Goal: Navigation & Orientation: Find specific page/section

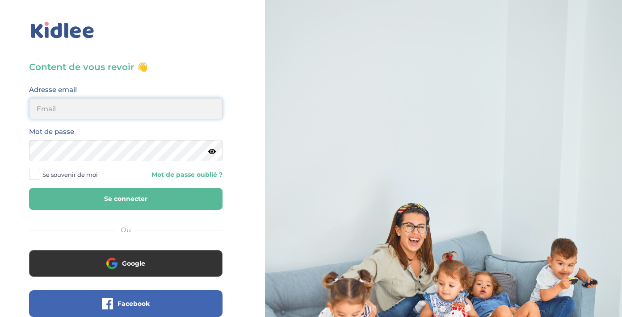
type input "ol.lafon@free.fr"
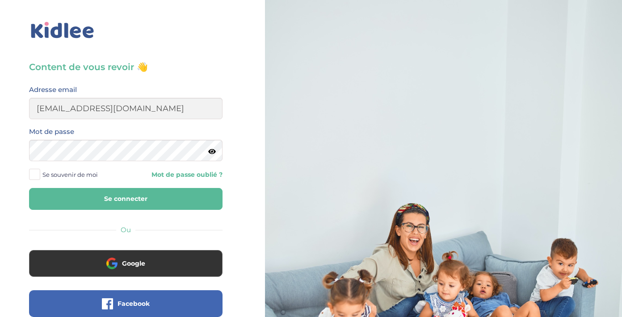
click at [174, 196] on button "Se connecter" at bounding box center [125, 199] width 193 height 22
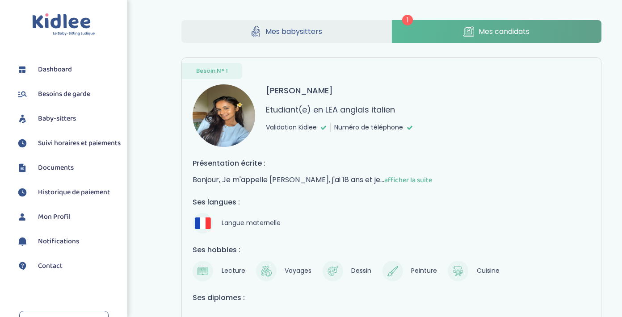
click at [59, 67] on span "Dashboard" at bounding box center [55, 69] width 34 height 11
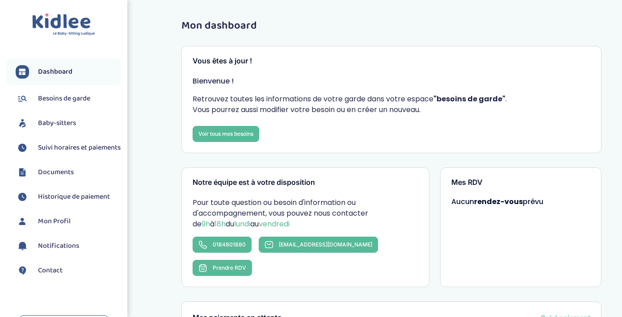
click at [60, 101] on span "Besoins de garde" at bounding box center [64, 98] width 52 height 11
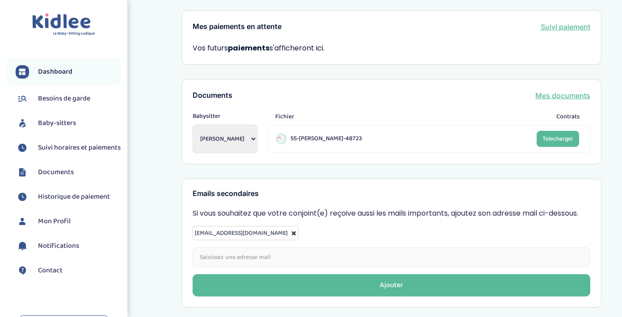
scroll to position [291, 0]
click at [67, 100] on span "Besoins de garde" at bounding box center [64, 98] width 52 height 11
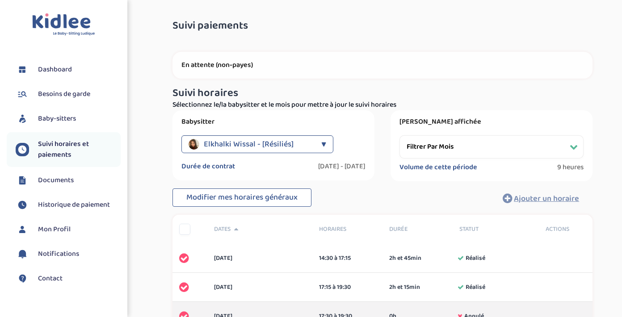
select select "[DATE]"
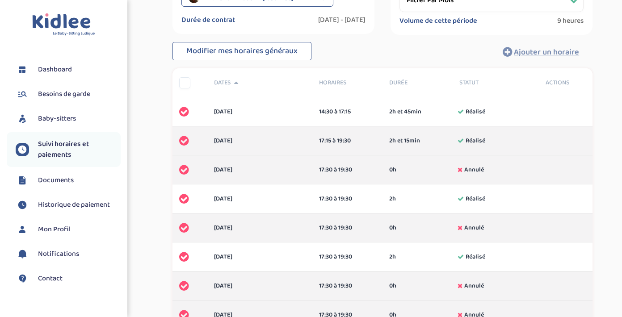
scroll to position [148, 0]
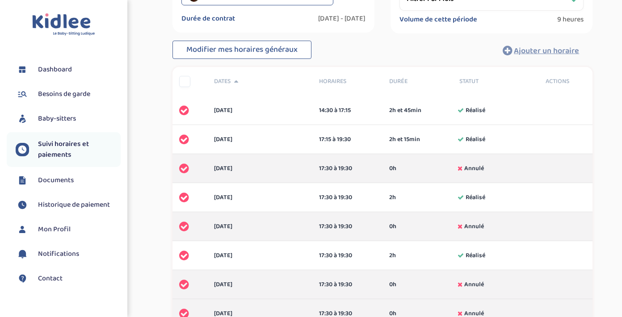
click at [62, 180] on span "Documents" at bounding box center [56, 180] width 36 height 11
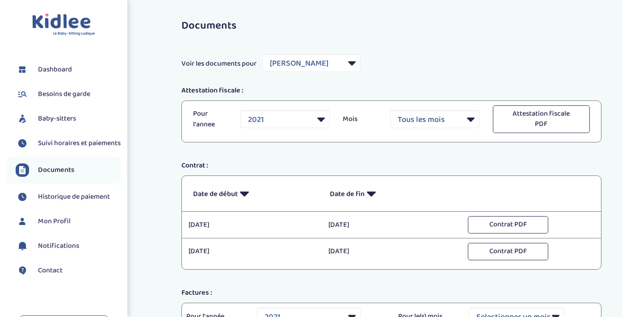
select select "11097"
select select "2021"
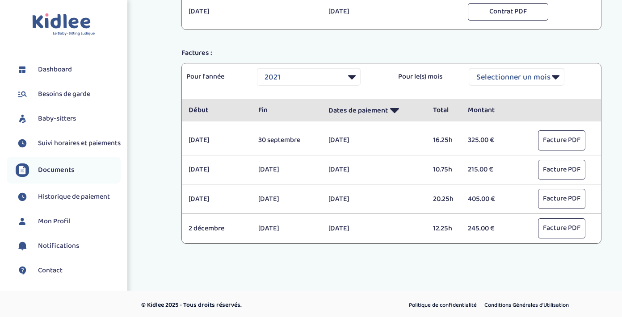
scroll to position [239, 0]
click at [74, 202] on span "Historique de paiement" at bounding box center [74, 197] width 72 height 11
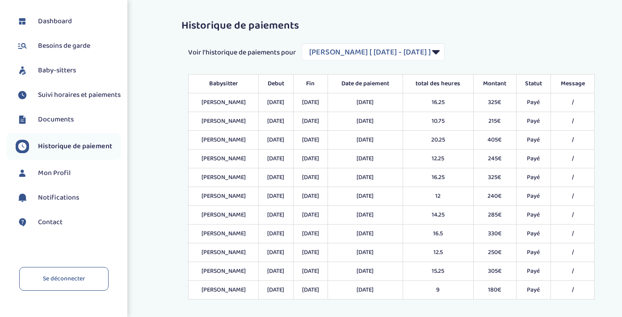
scroll to position [51, 0]
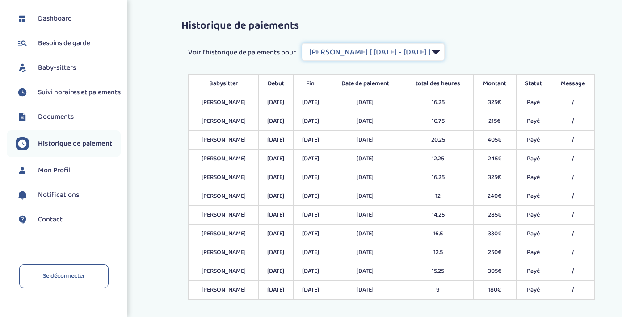
select select "1159"
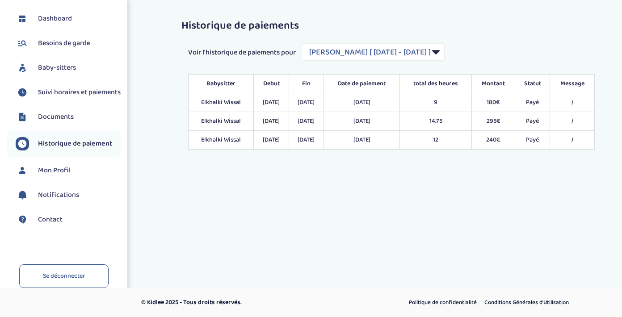
click at [74, 42] on span "Besoins de garde" at bounding box center [64, 43] width 52 height 11
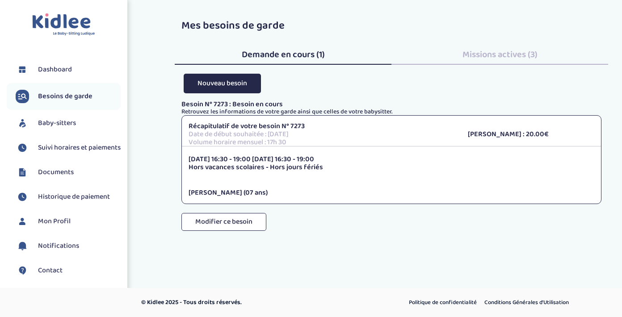
click at [499, 135] on p "Tarif Horaire : 20.00€" at bounding box center [531, 134] width 126 height 8
click at [75, 24] on img at bounding box center [63, 24] width 63 height 23
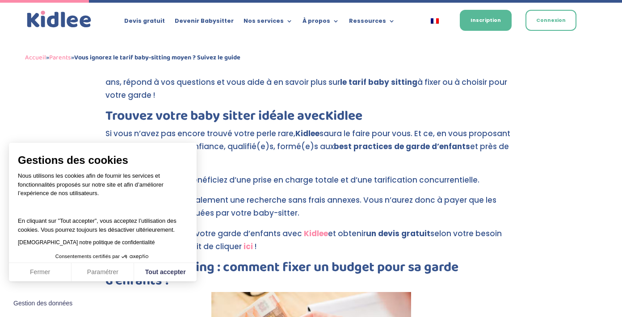
scroll to position [330, 0]
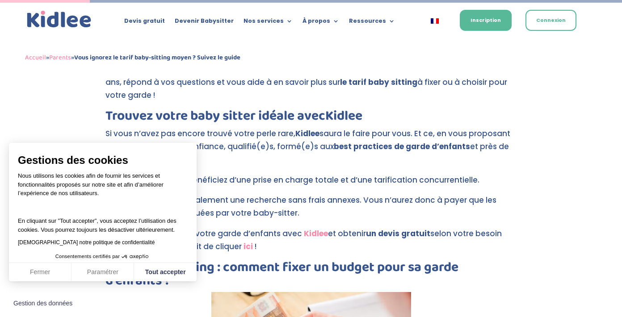
click at [36, 271] on button "Fermer" at bounding box center [40, 272] width 63 height 19
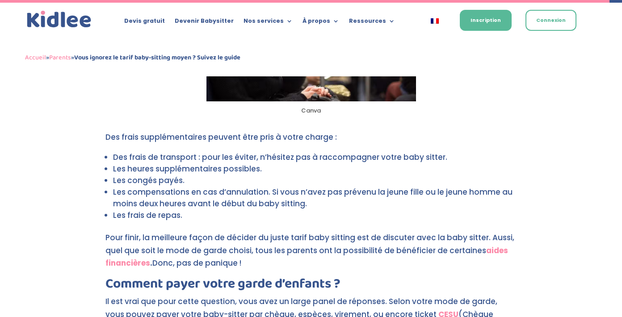
scroll to position [2245, 0]
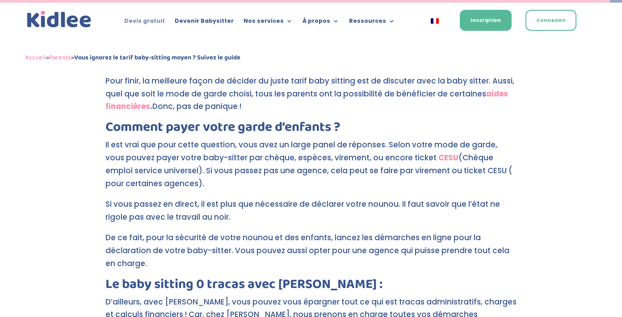
click at [161, 18] on link "Devis gratuit" at bounding box center [144, 23] width 41 height 10
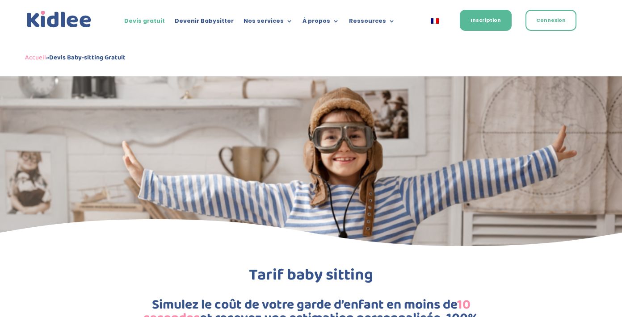
scroll to position [205, 0]
